Goal: Task Accomplishment & Management: Use online tool/utility

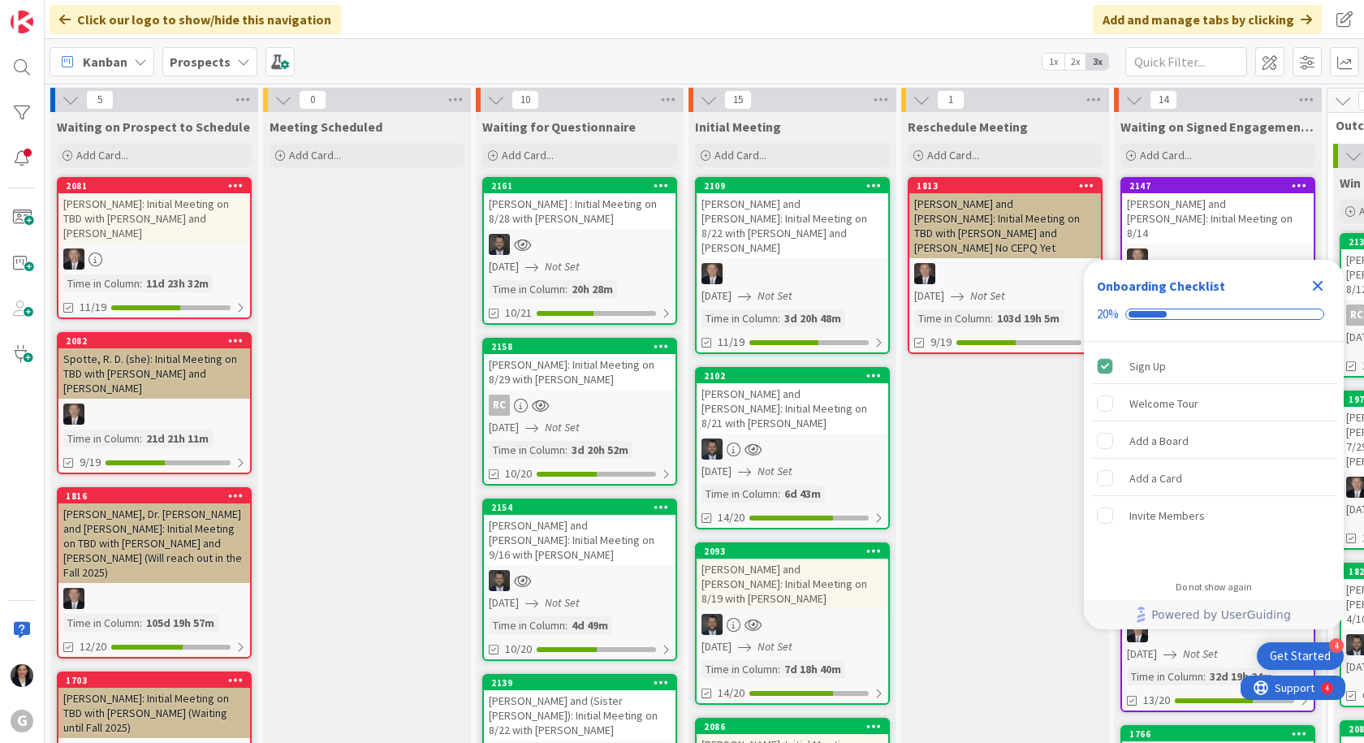
click at [1317, 288] on icon "Close Checklist" at bounding box center [1317, 285] width 19 height 19
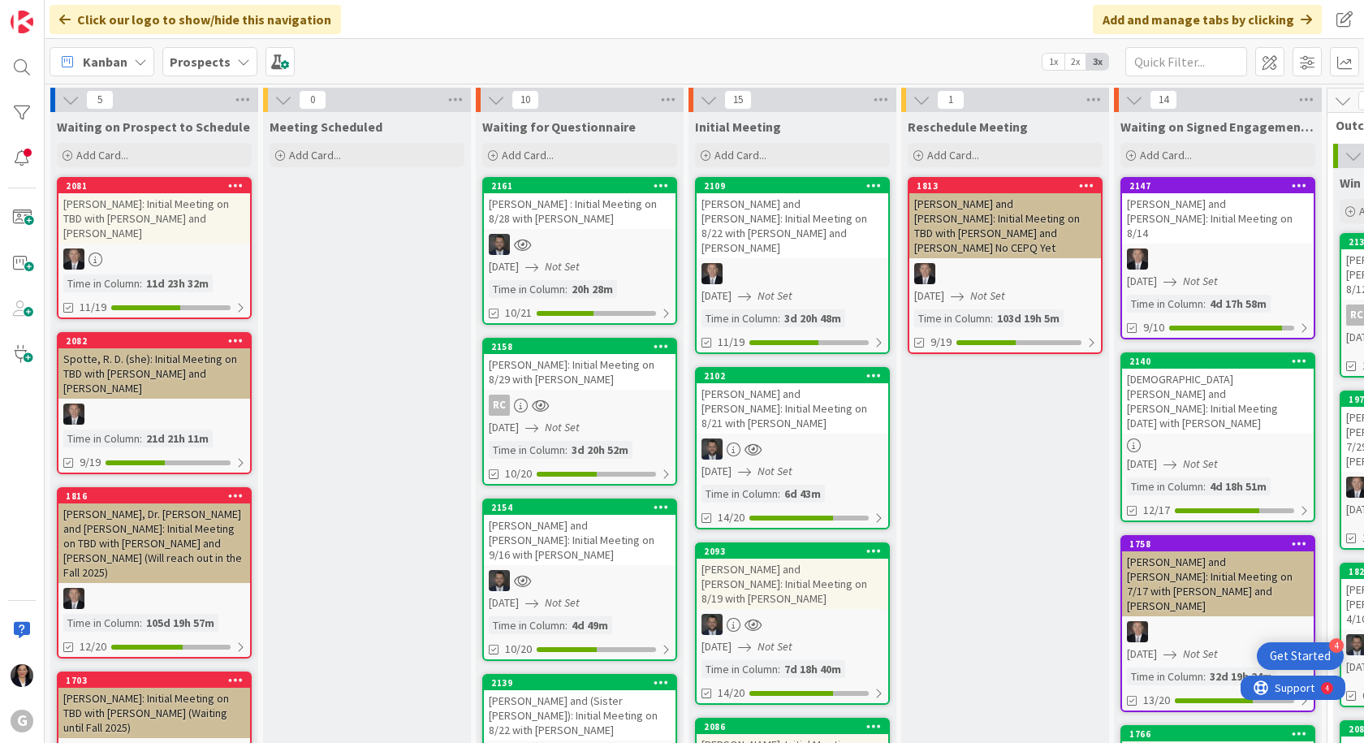
click at [610, 240] on div at bounding box center [580, 244] width 192 height 21
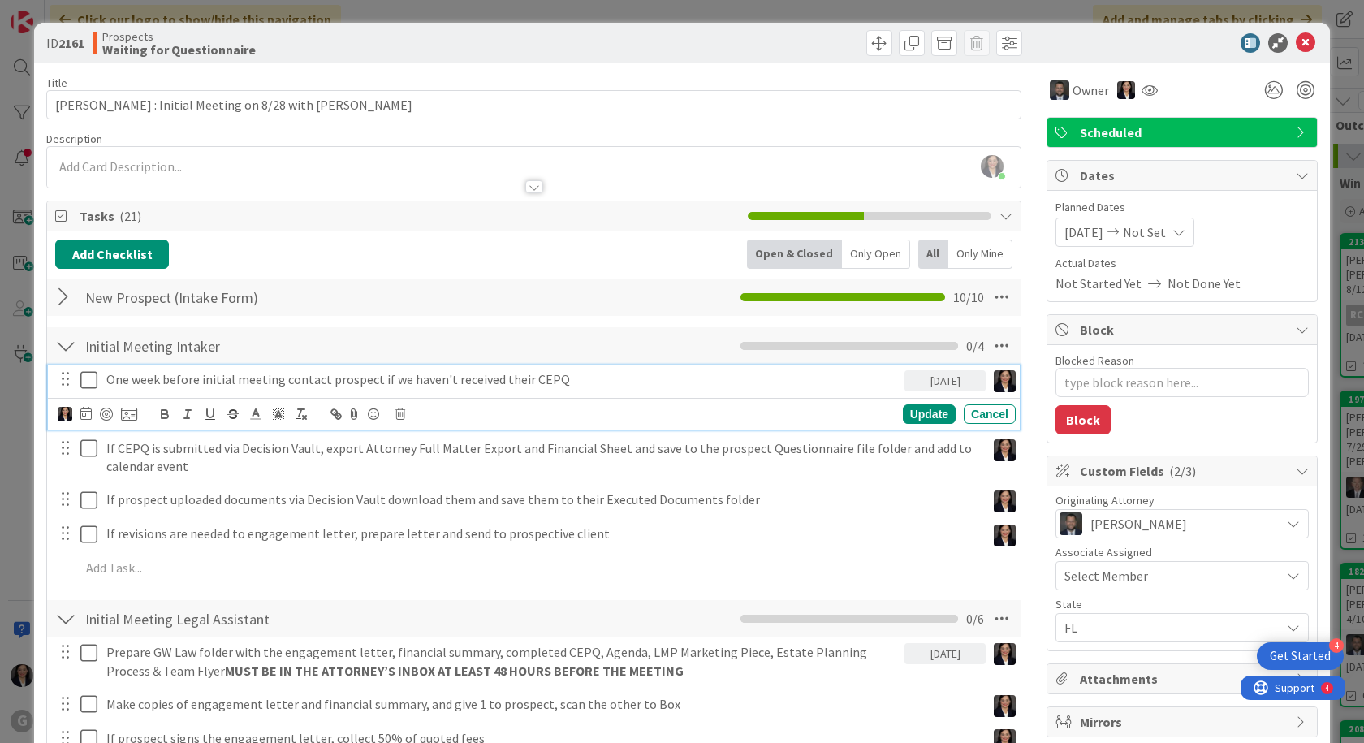
click at [87, 382] on icon at bounding box center [92, 379] width 24 height 19
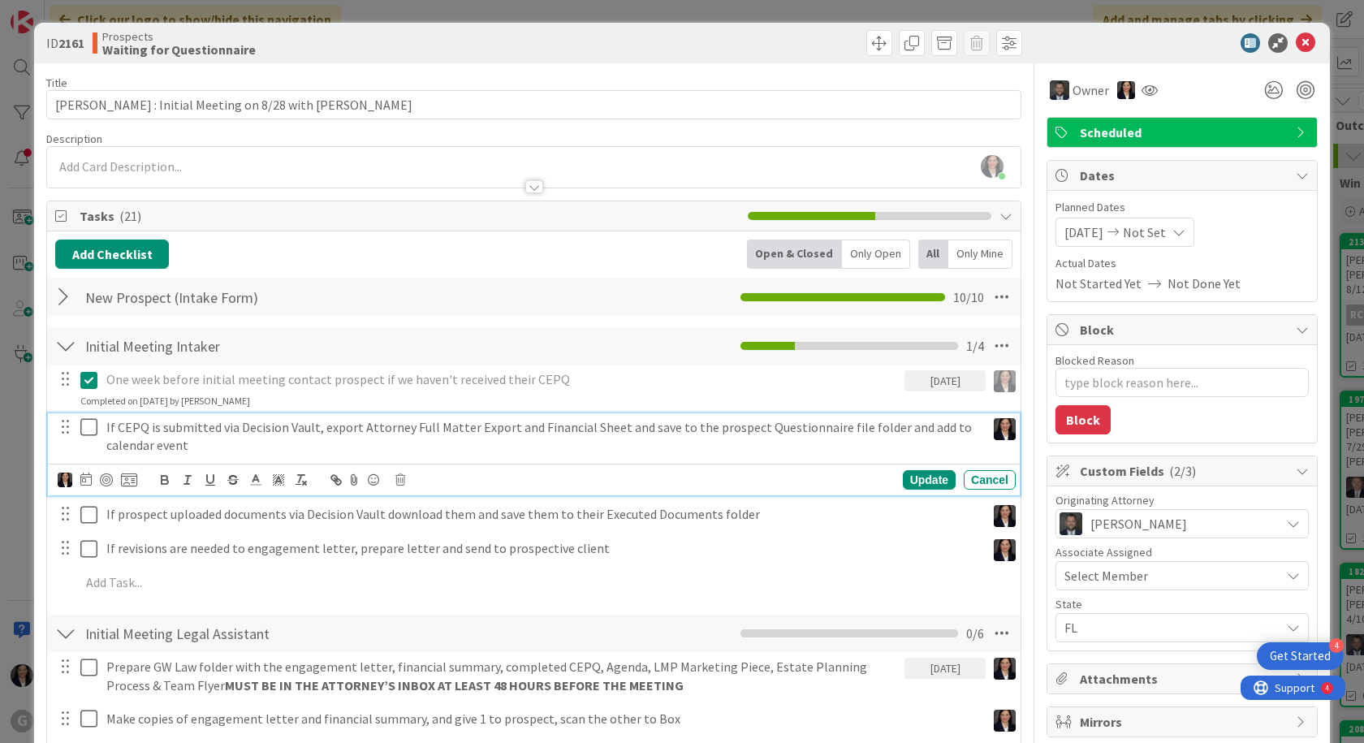
click at [88, 427] on icon at bounding box center [92, 426] width 24 height 19
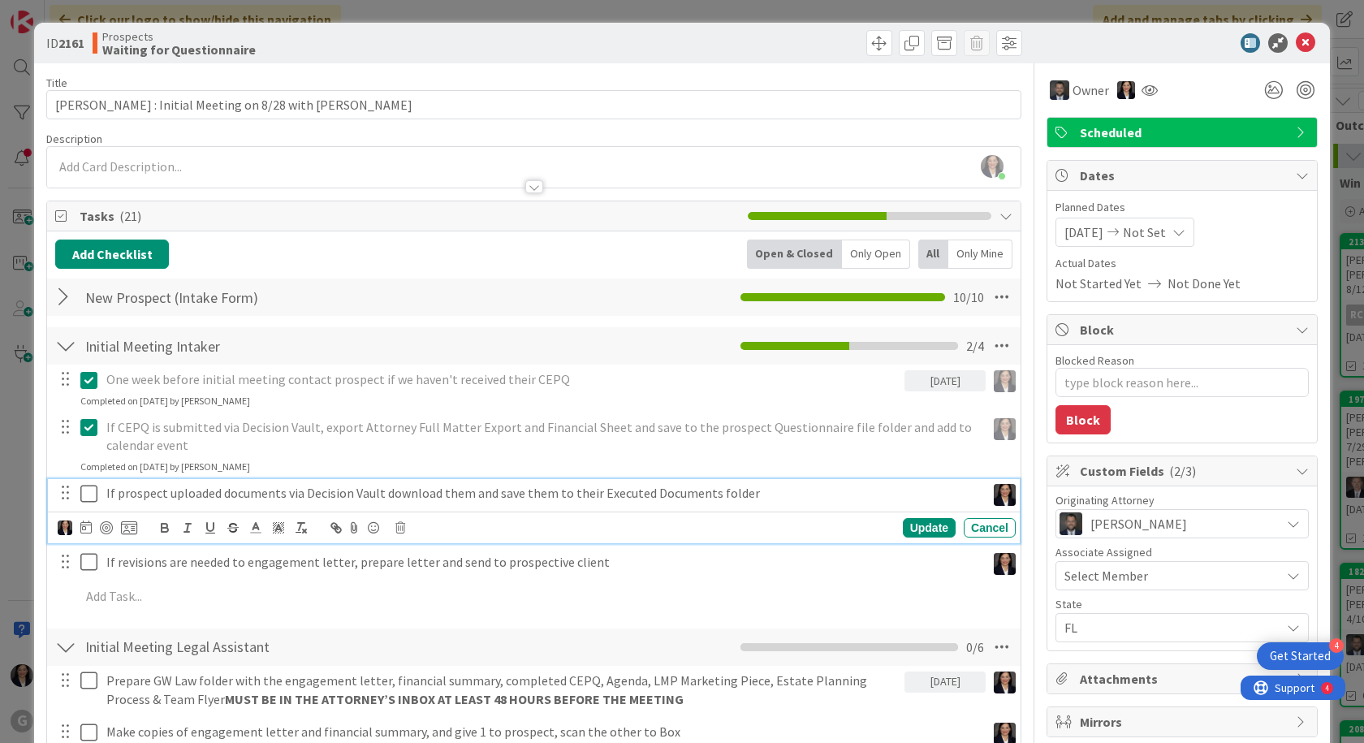
click at [86, 487] on icon at bounding box center [92, 493] width 24 height 19
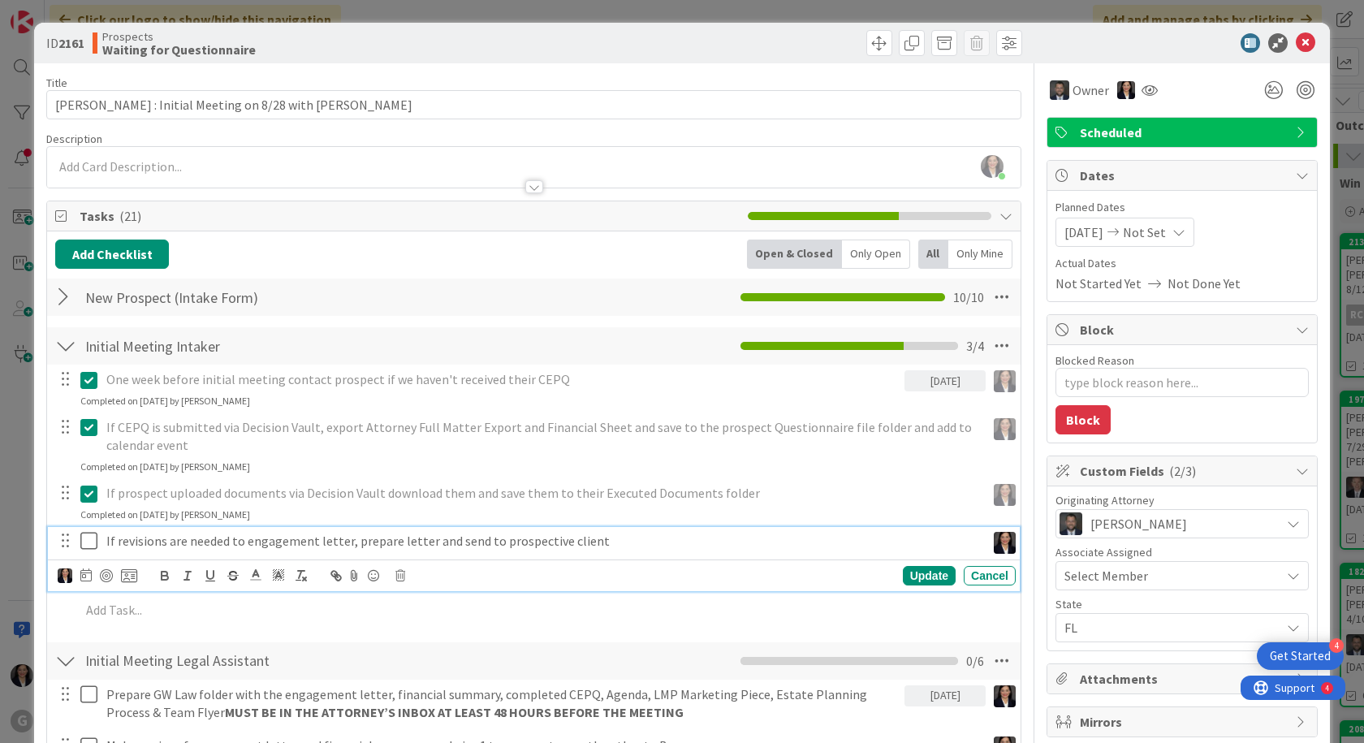
click at [88, 545] on icon at bounding box center [92, 540] width 24 height 19
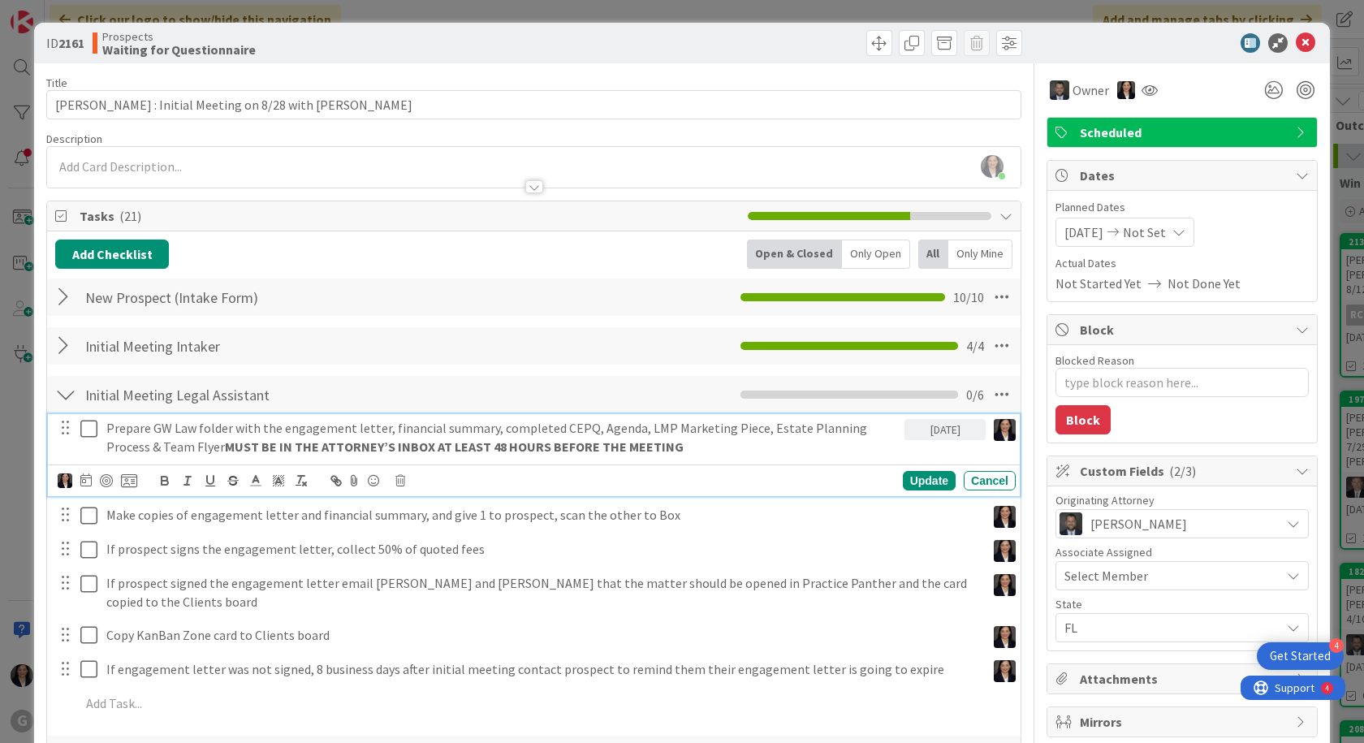
click at [88, 432] on icon at bounding box center [92, 428] width 24 height 19
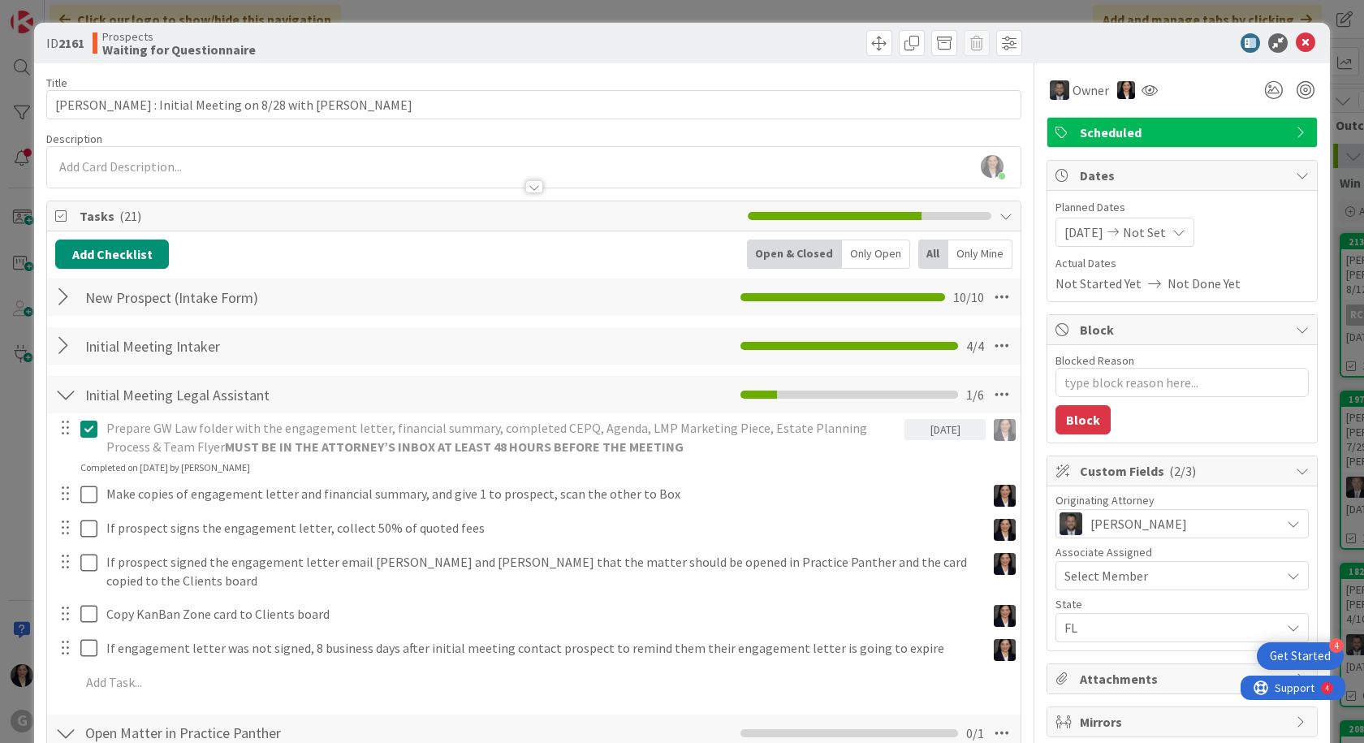
click at [80, 492] on div at bounding box center [76, 494] width 45 height 28
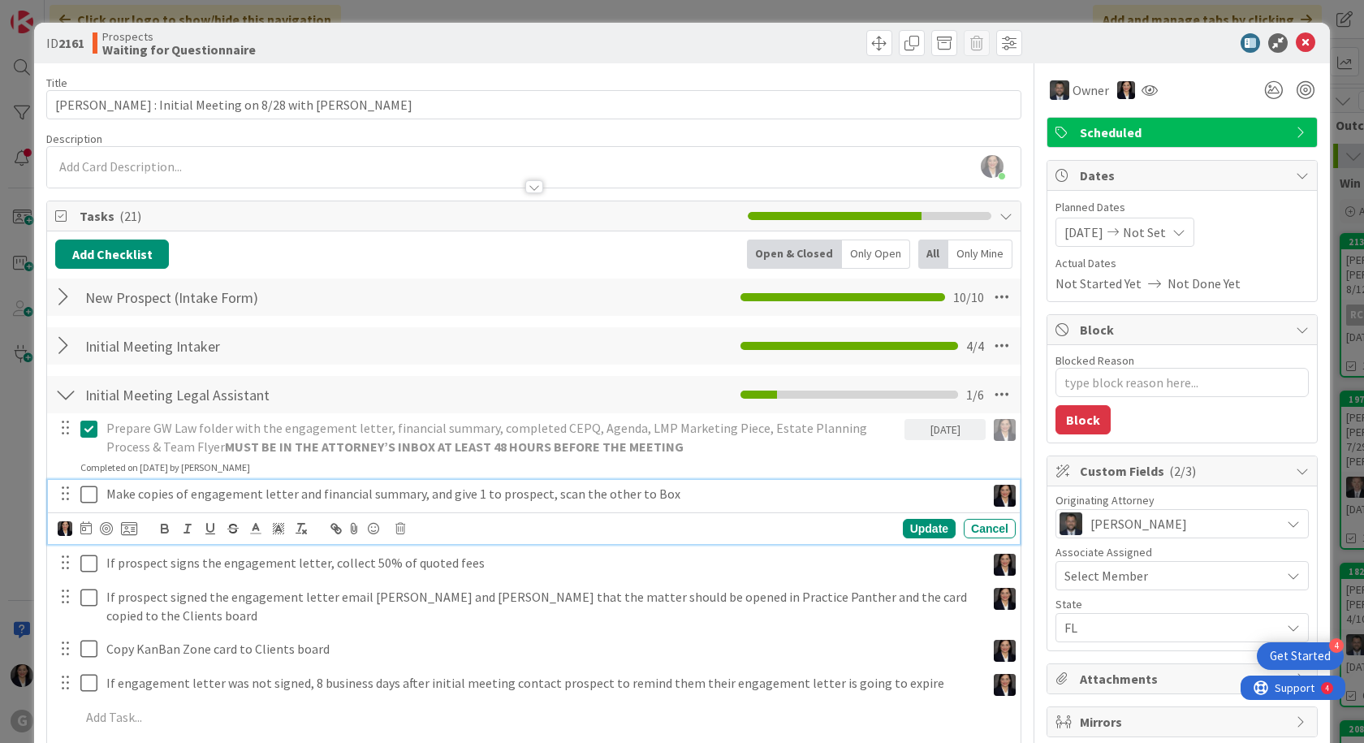
click at [90, 496] on icon at bounding box center [92, 494] width 24 height 19
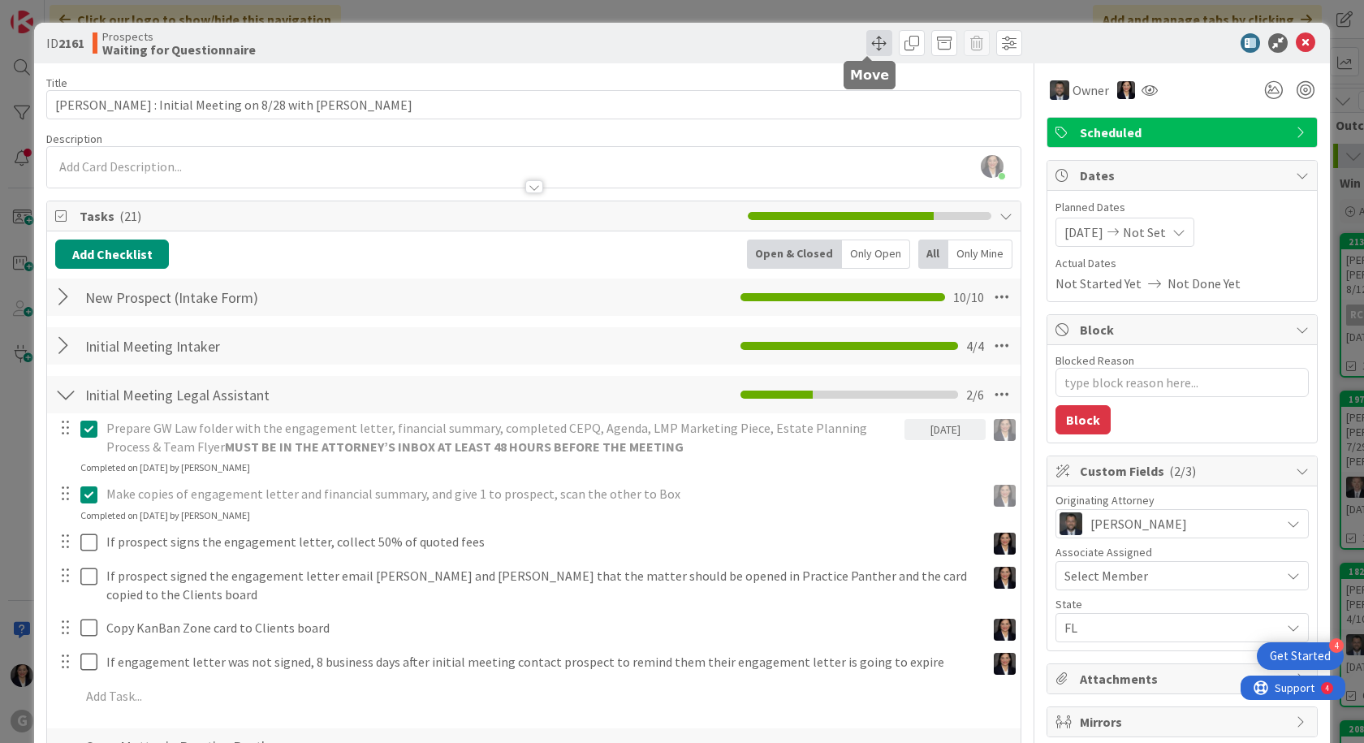
click at [866, 37] on span at bounding box center [879, 43] width 26 height 26
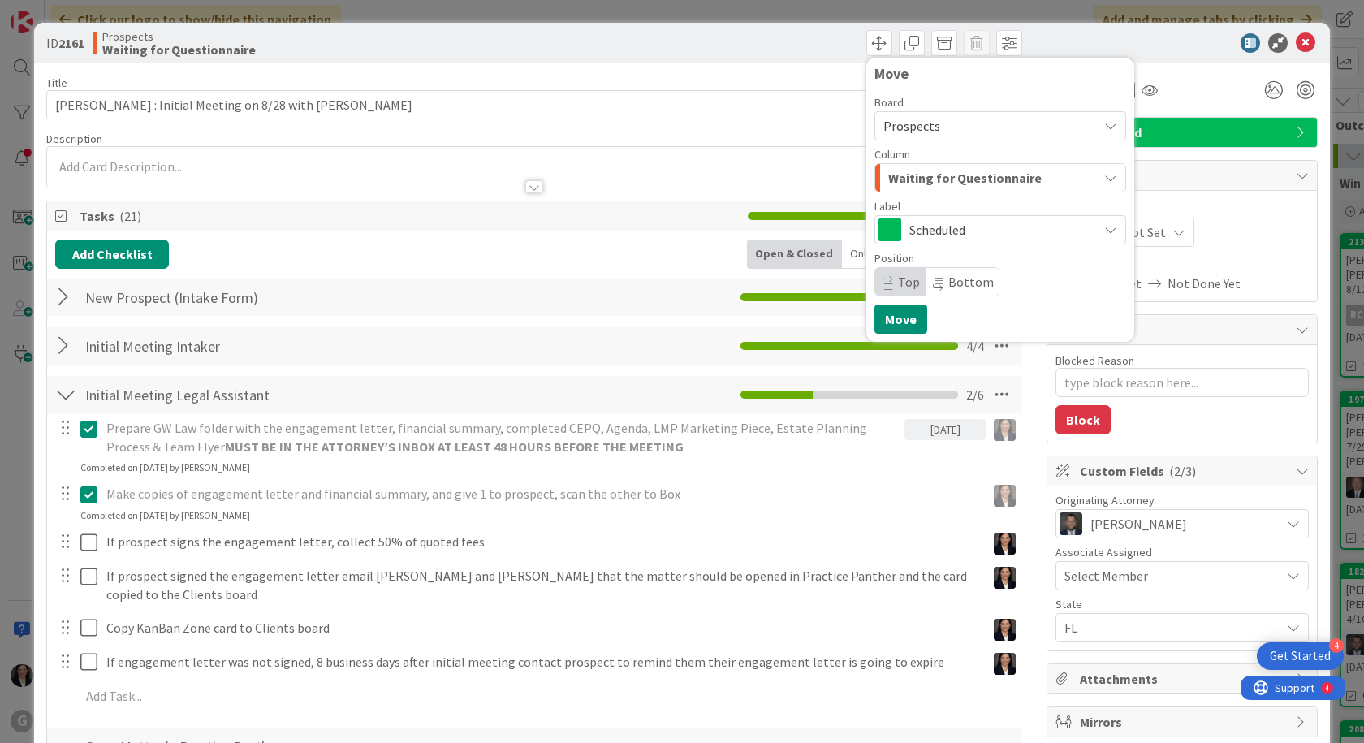
click at [926, 179] on span "Waiting for Questionnaire" at bounding box center [964, 177] width 153 height 21
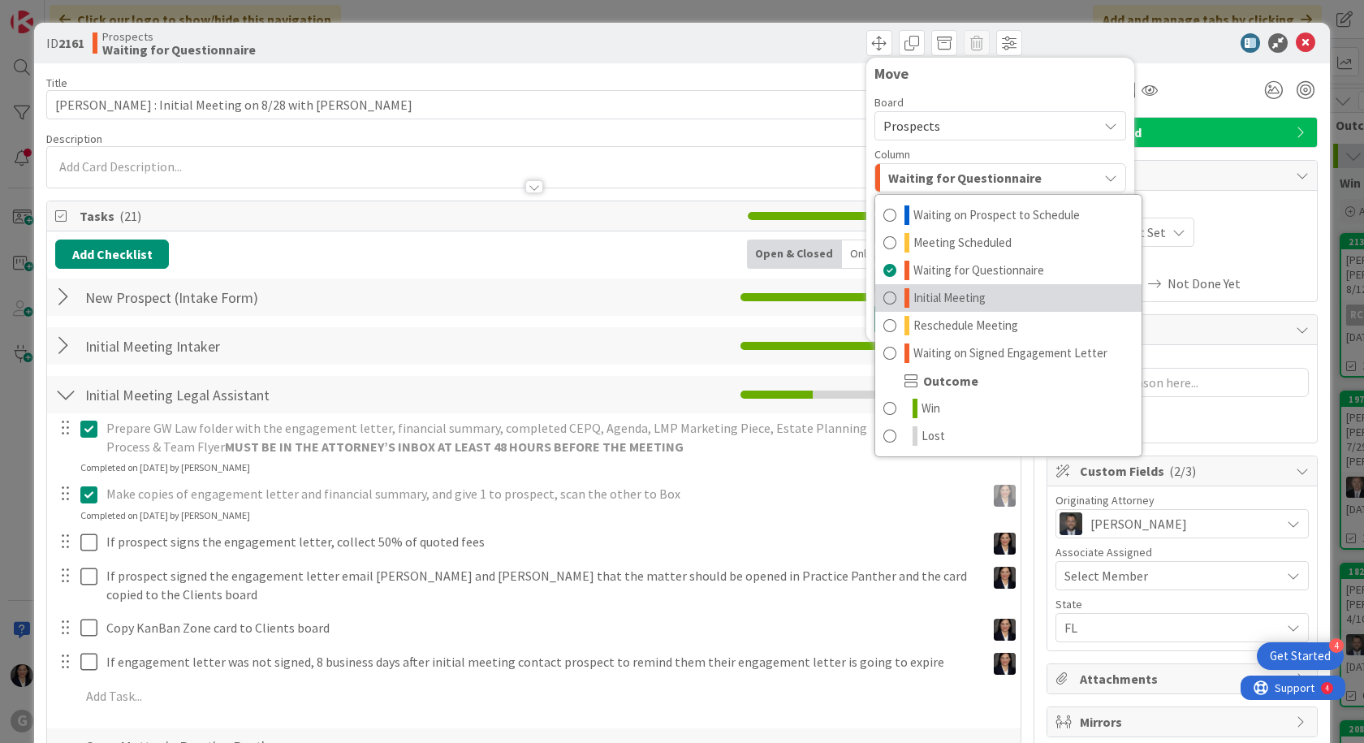
click at [937, 294] on span "Initial Meeting" at bounding box center [949, 297] width 72 height 19
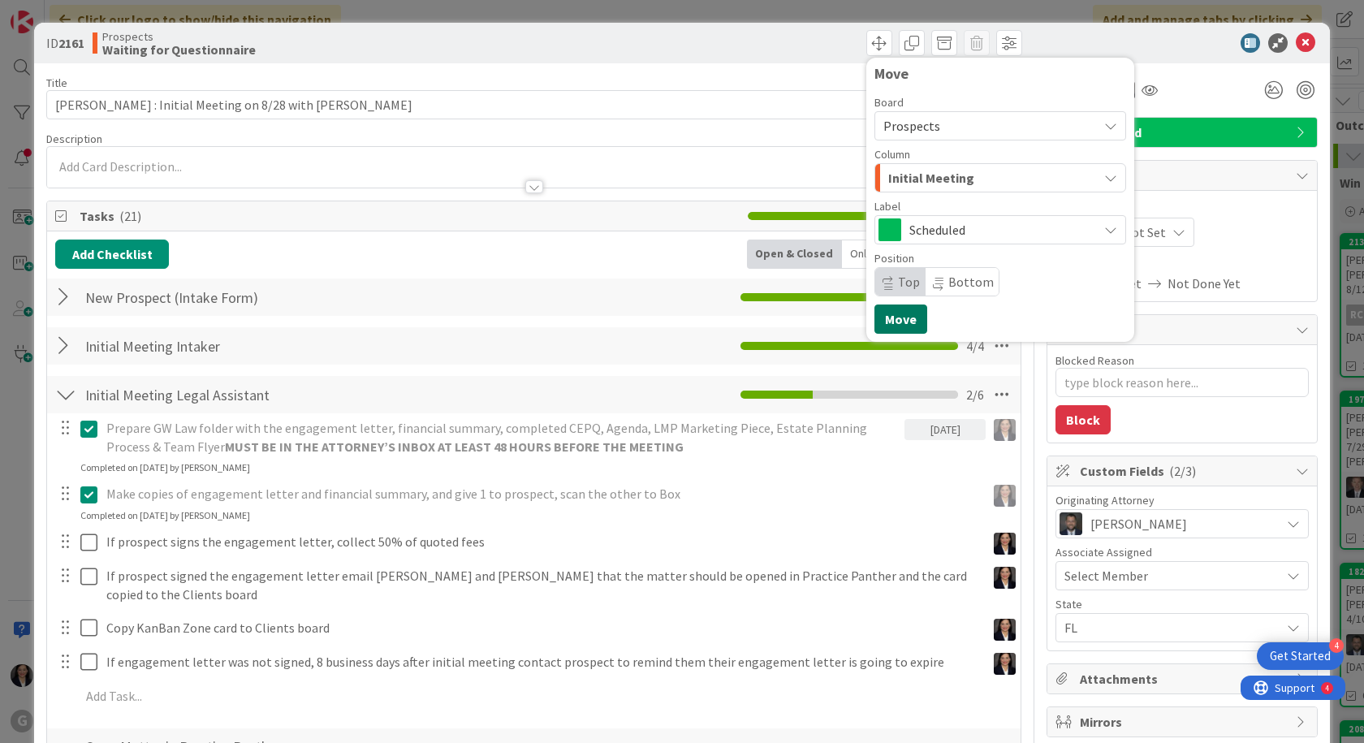
click at [893, 313] on button "Move" at bounding box center [900, 318] width 53 height 29
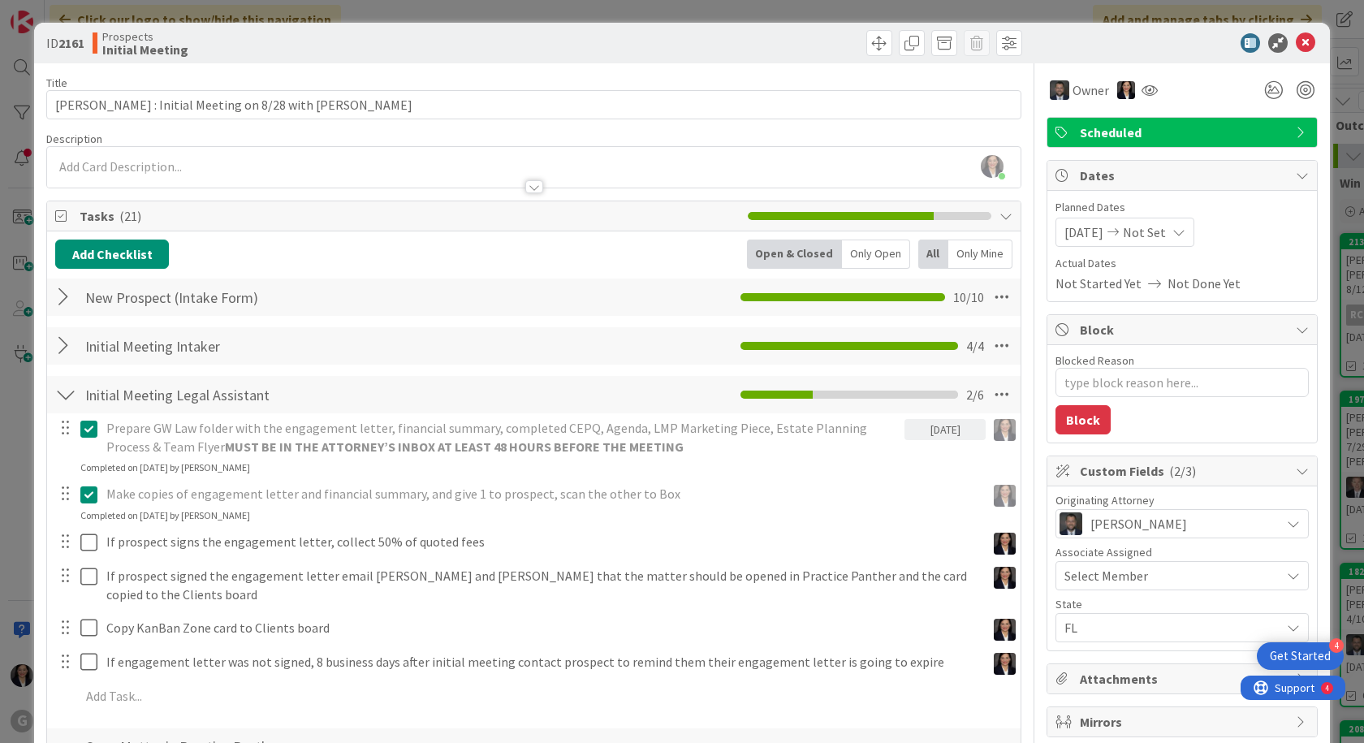
type textarea "x"
click at [1298, 44] on icon at bounding box center [1304, 42] width 19 height 19
